Goal: Transaction & Acquisition: Subscribe to service/newsletter

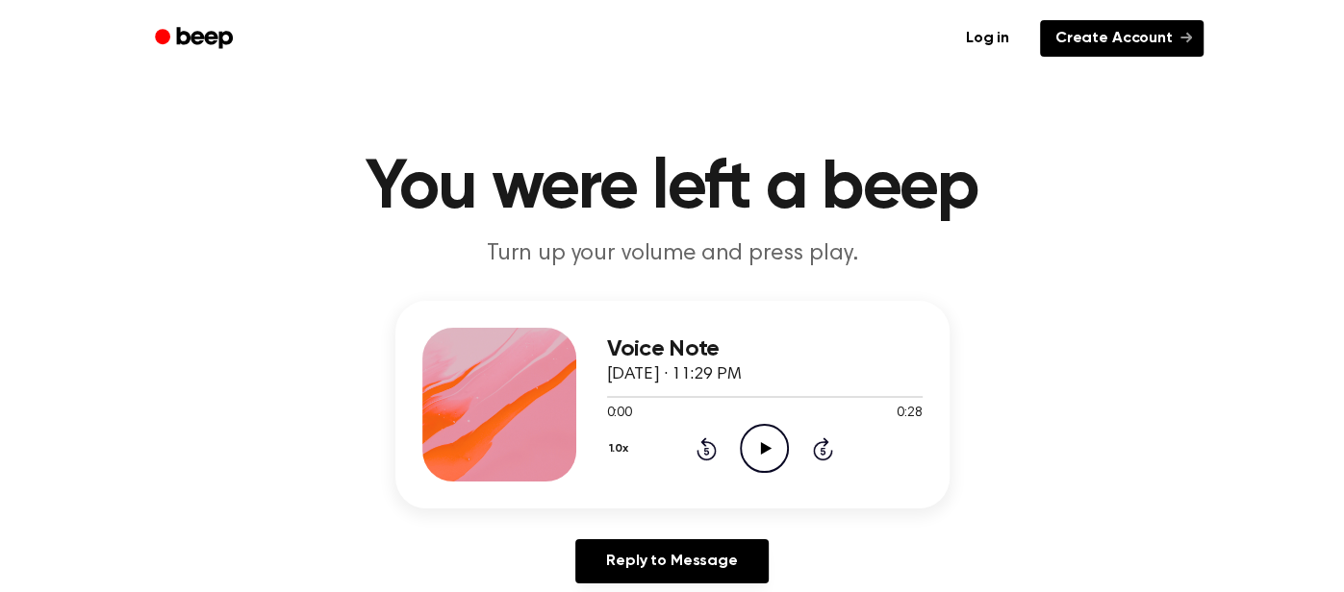
click at [1062, 35] on link "Create Account" at bounding box center [1122, 38] width 164 height 37
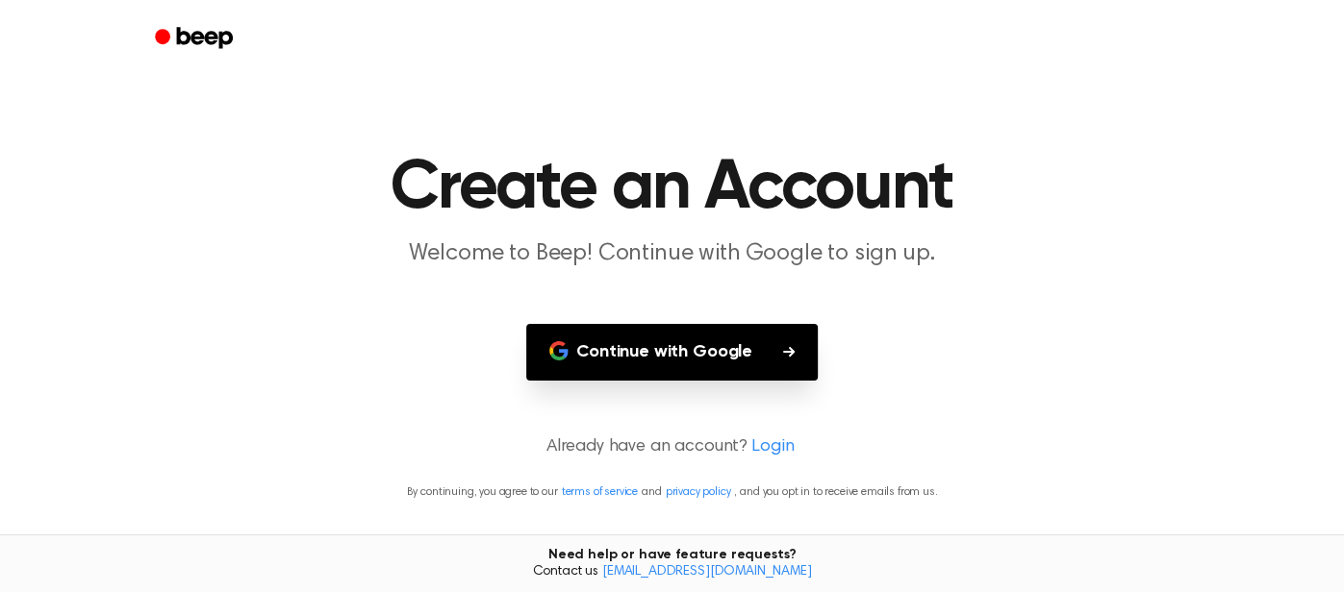
click at [677, 379] on button "Continue with Google" at bounding box center [671, 352] width 291 height 57
click at [680, 374] on button "Continue with Google" at bounding box center [671, 352] width 291 height 57
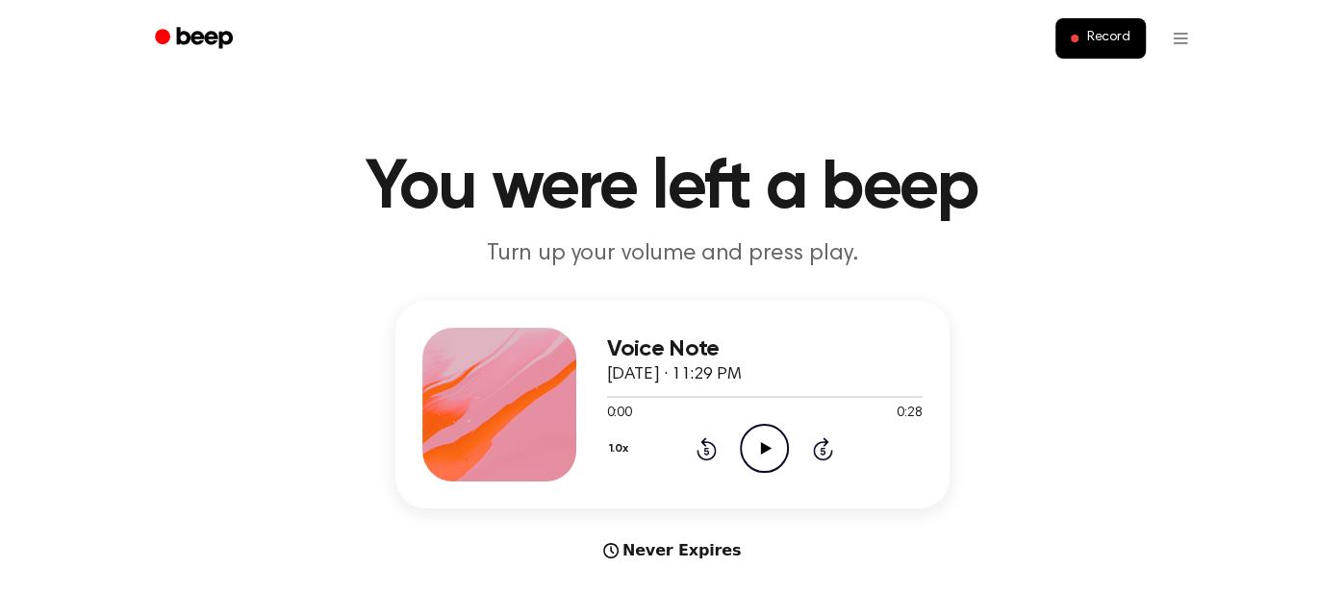
click at [762, 465] on icon "Play Audio" at bounding box center [764, 448] width 49 height 49
click at [762, 465] on icon "Pause Audio" at bounding box center [764, 448] width 49 height 49
click at [1120, 42] on span "Record" at bounding box center [1107, 38] width 43 height 17
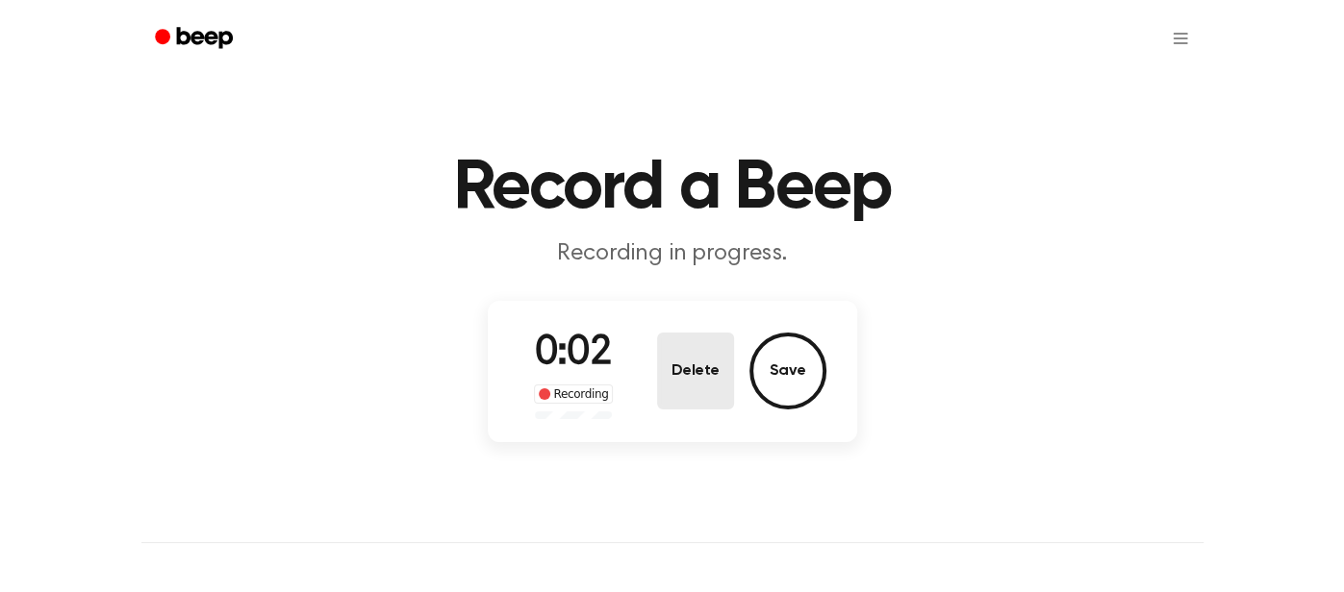
click at [709, 363] on button "Delete" at bounding box center [695, 371] width 77 height 77
